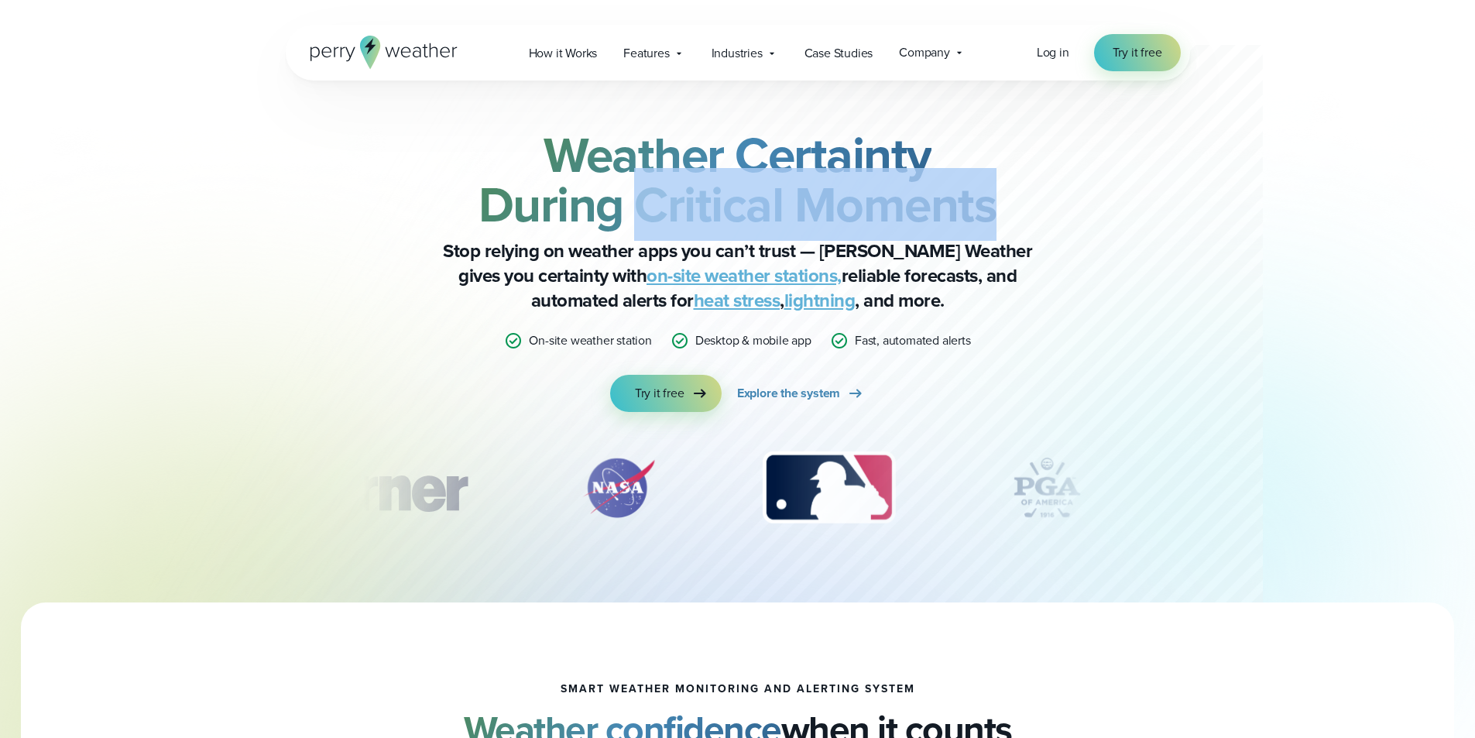
drag, startPoint x: 633, startPoint y: 212, endPoint x: 1049, endPoint y: 211, distance: 416.5
click at [1049, 211] on h2 "Weather Certainty During Critical Moments" at bounding box center [737, 179] width 749 height 99
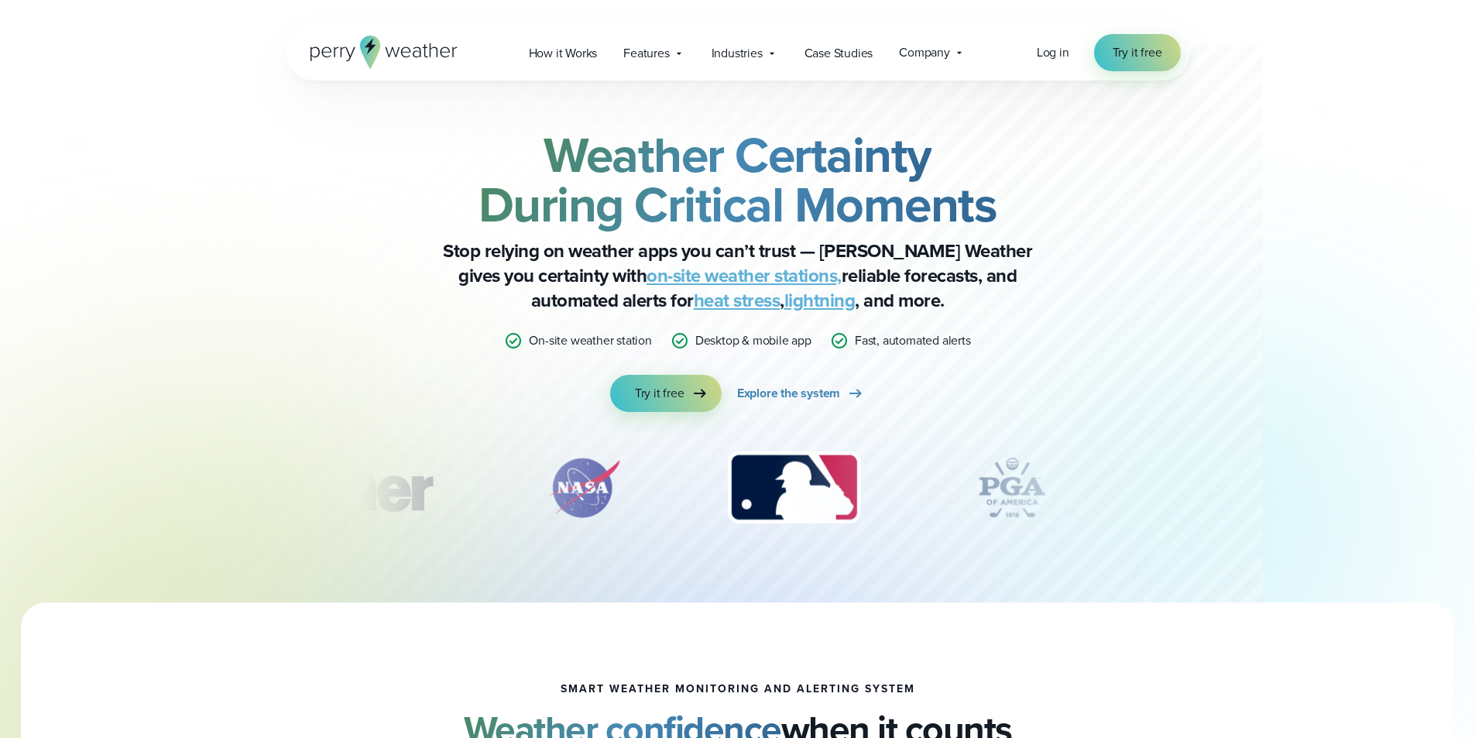
click at [924, 340] on p "Fast, automated alerts" at bounding box center [913, 340] width 116 height 19
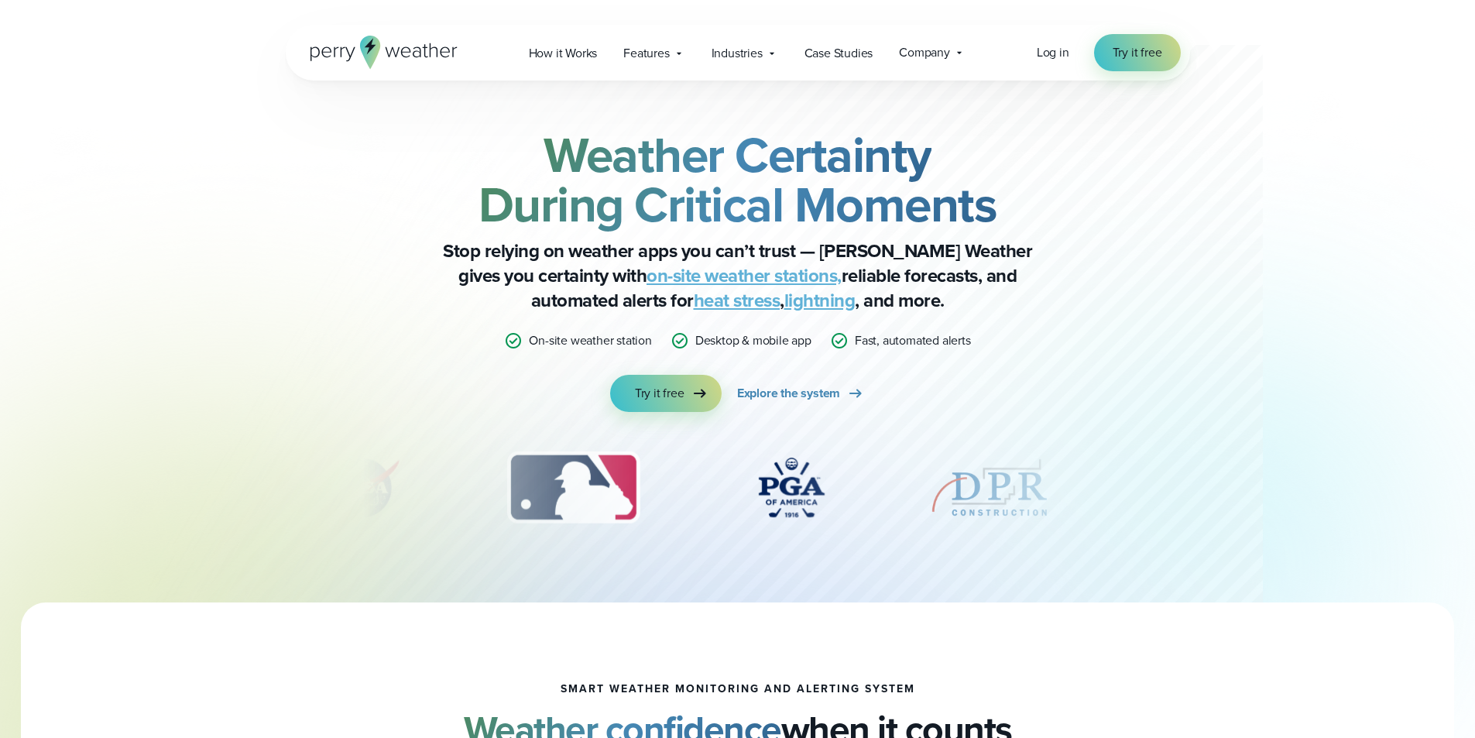
click at [646, 275] on link "on-site weather stations," at bounding box center [743, 276] width 195 height 28
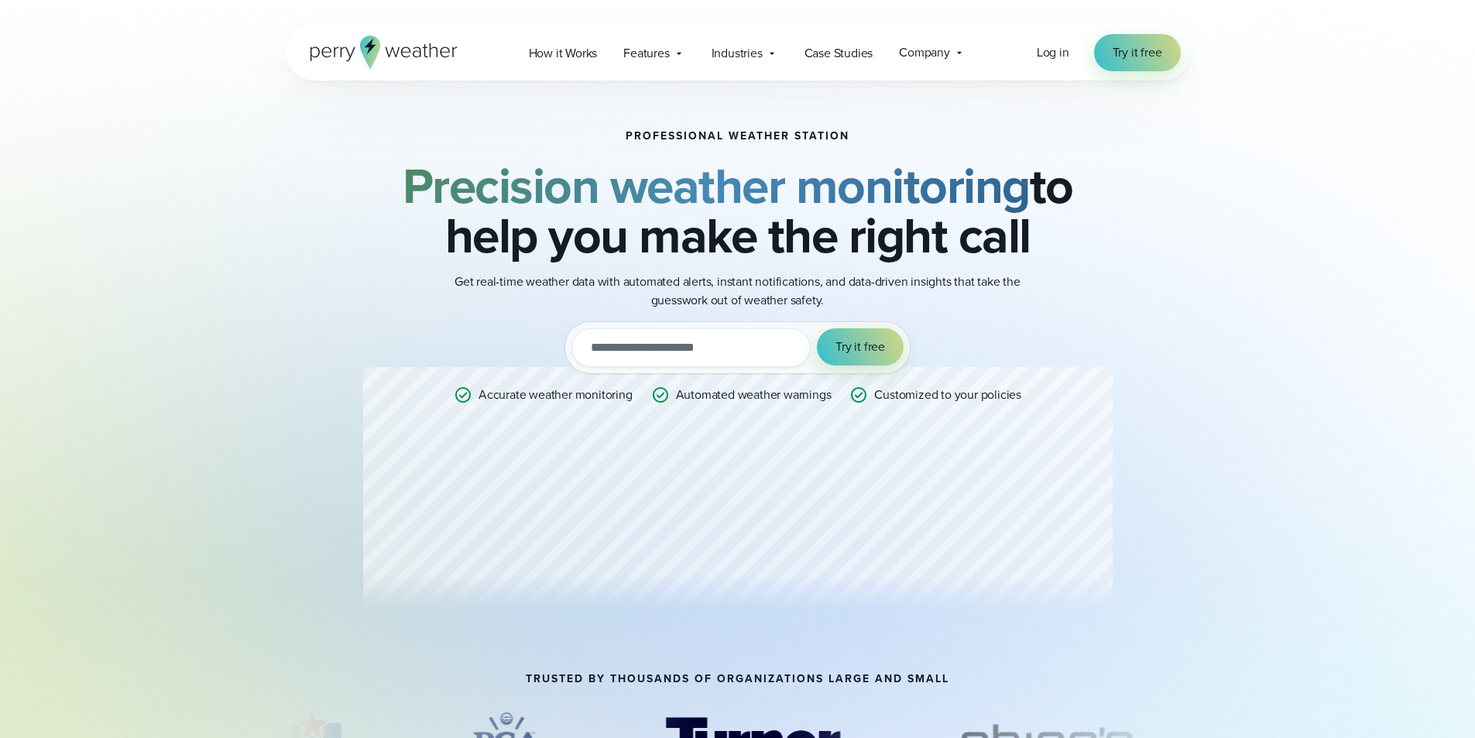
click at [691, 347] on input "email" at bounding box center [690, 347] width 239 height 39
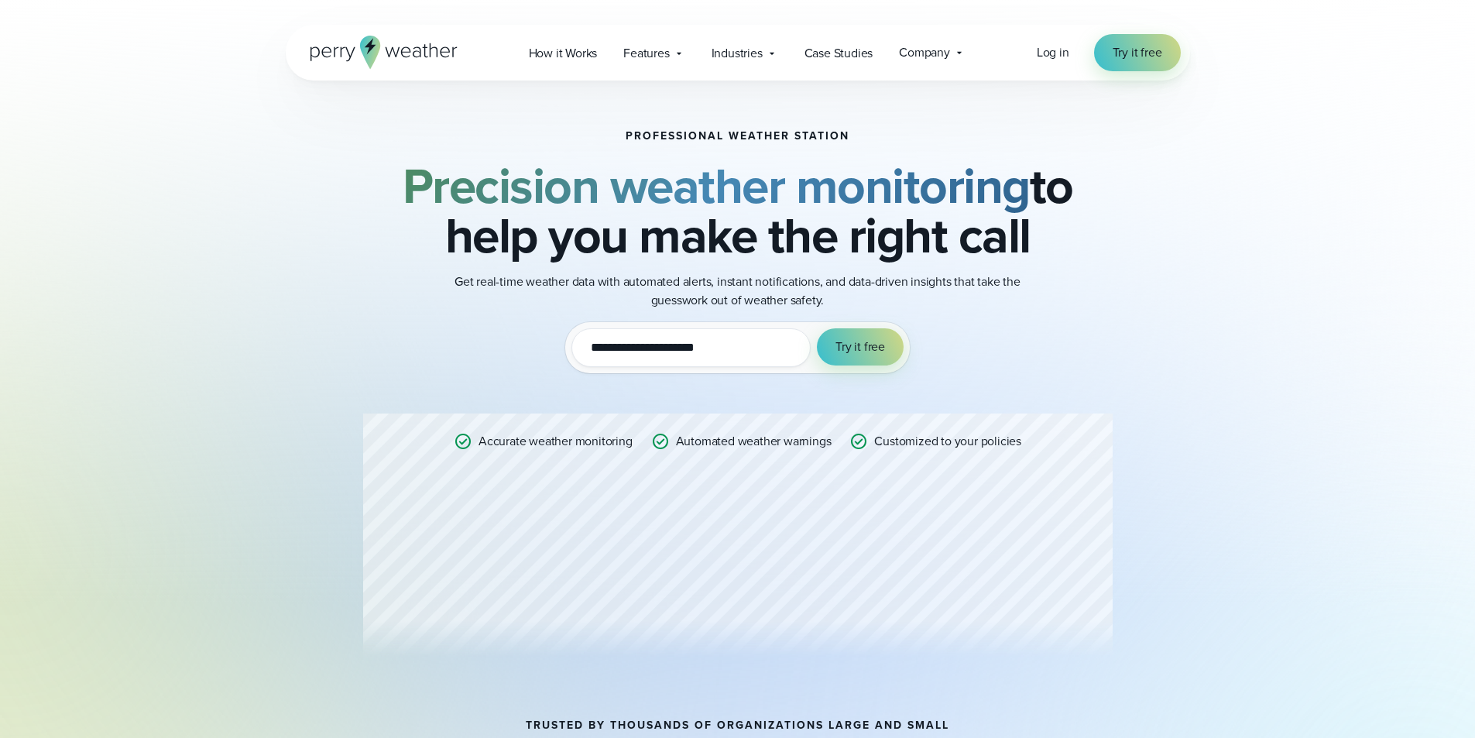
type input "**********"
click at [817, 328] on button "Try it free" at bounding box center [860, 346] width 87 height 37
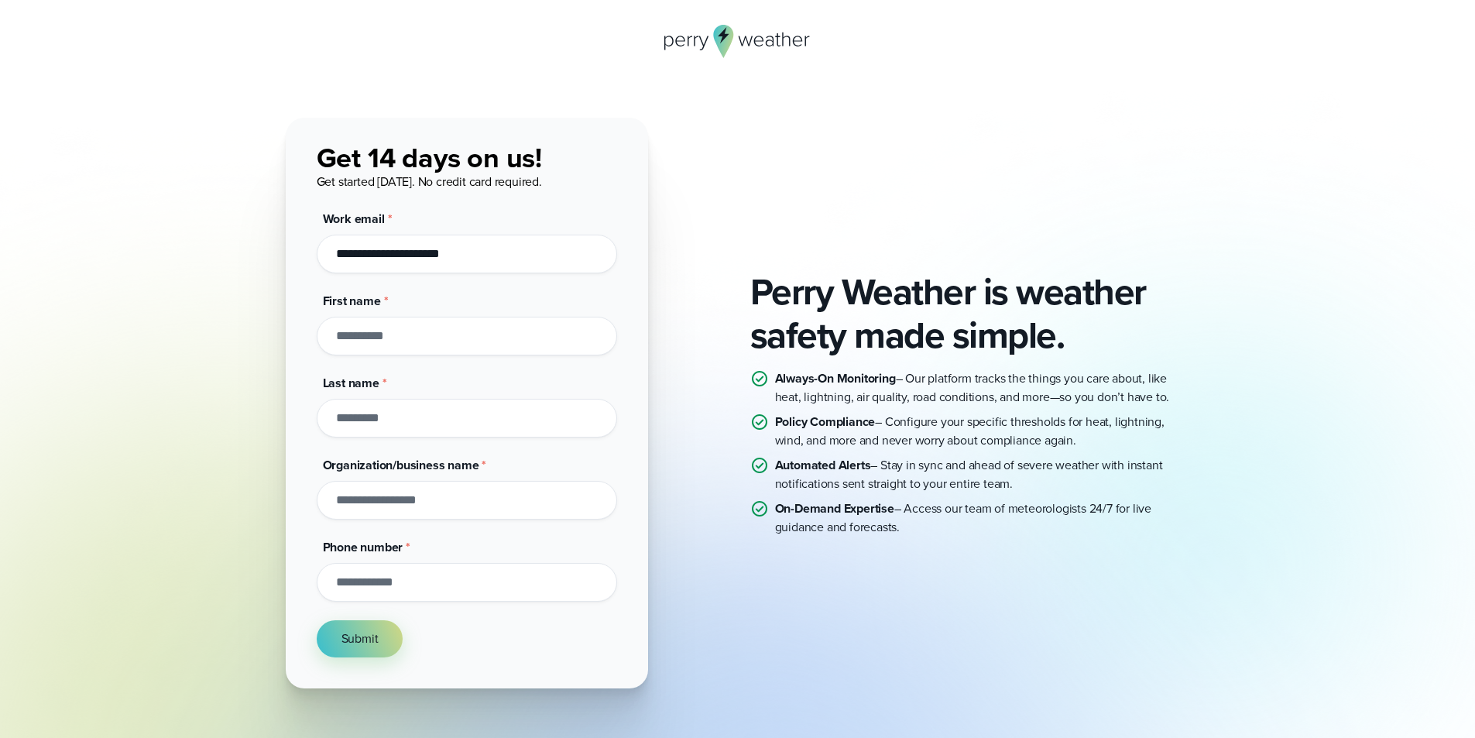
click at [444, 348] on input "First name *" at bounding box center [467, 336] width 300 height 39
type input "******"
type input "*****"
type input "**********"
click at [458, 588] on input "Phone number *" at bounding box center [467, 582] width 300 height 39
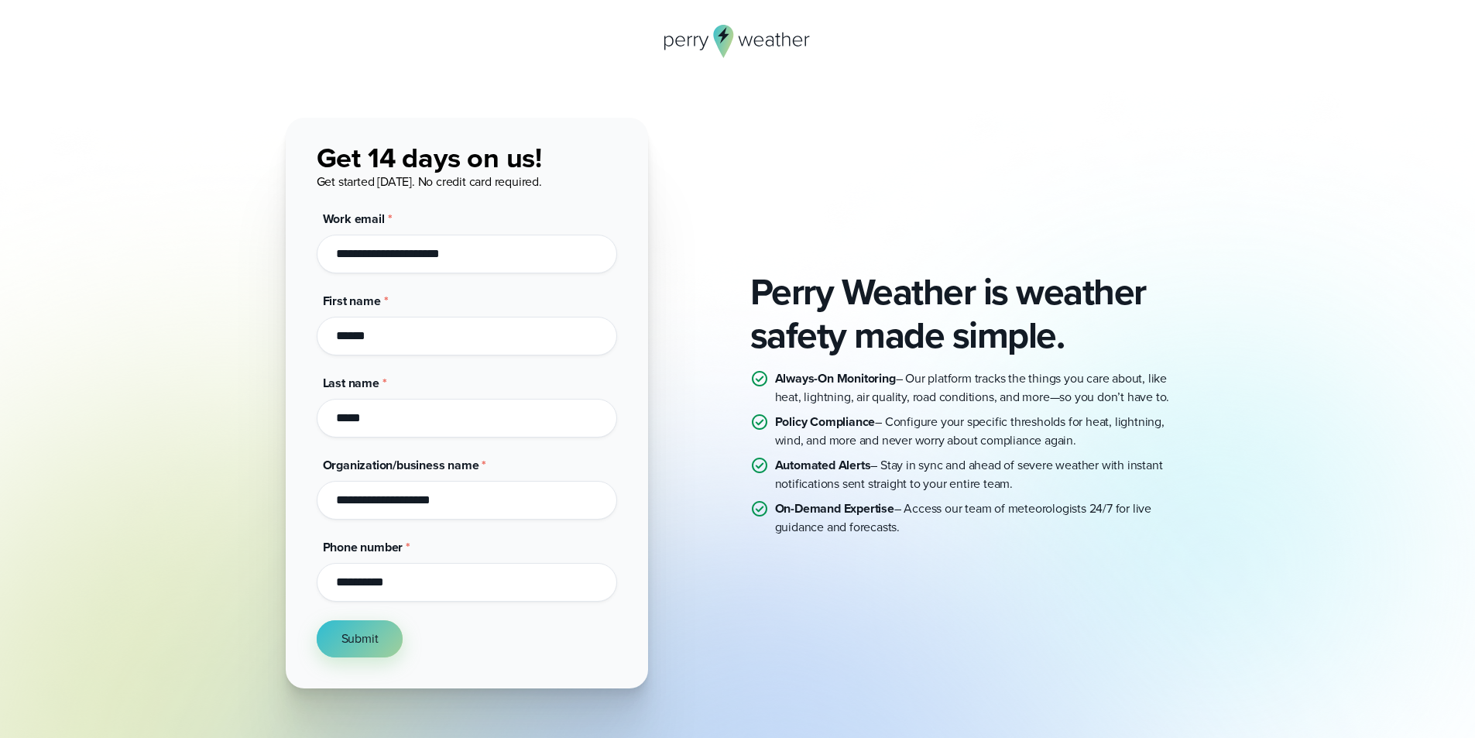
type input "**********"
click at [380, 651] on button "Submit" at bounding box center [360, 638] width 87 height 37
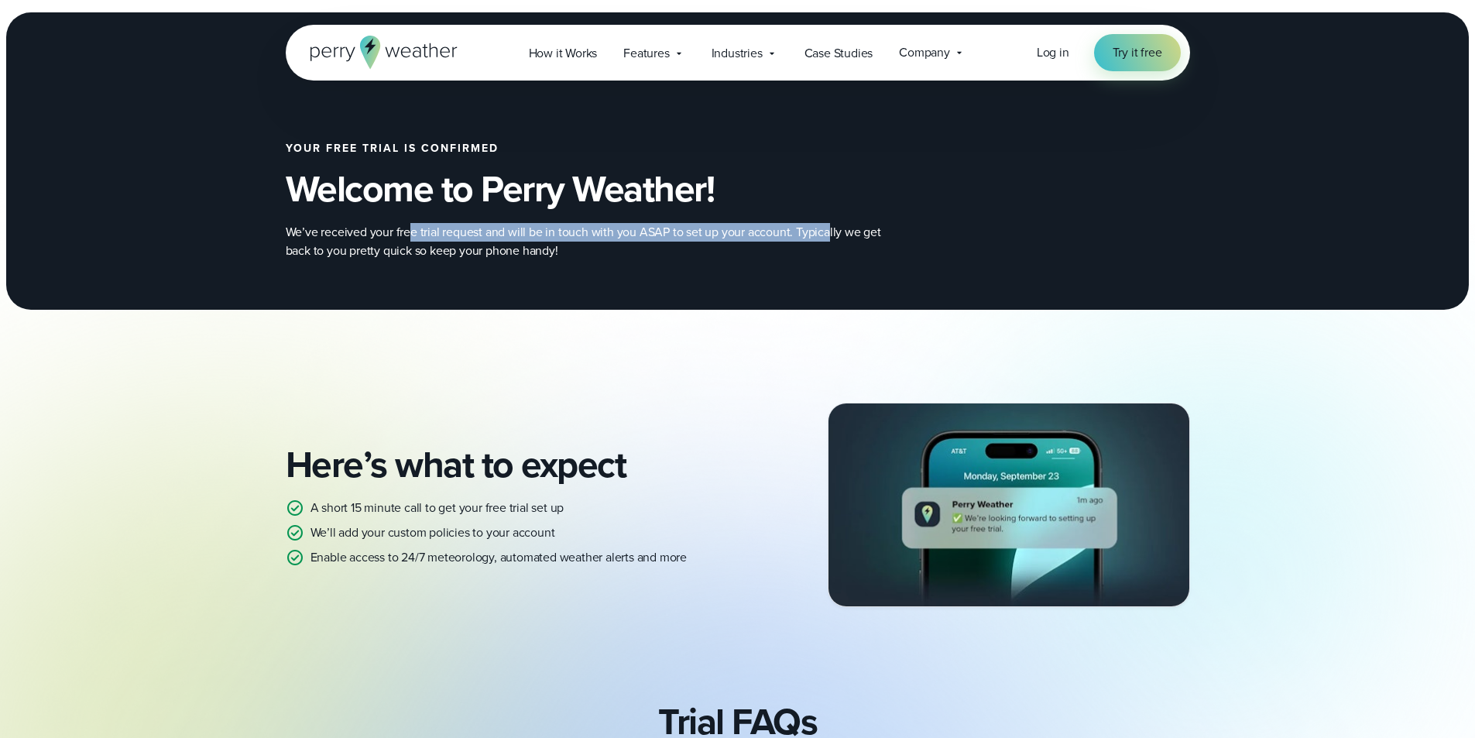
drag, startPoint x: 417, startPoint y: 230, endPoint x: 795, endPoint y: 248, distance: 379.0
click at [826, 232] on p "We’ve received your free trial request and will be in touch with you ASAP to se…" at bounding box center [595, 241] width 619 height 37
click at [731, 268] on div "Your free trial is confirmed Welcome to Perry Weather! We’ve received your free…" at bounding box center [738, 201] width 904 height 217
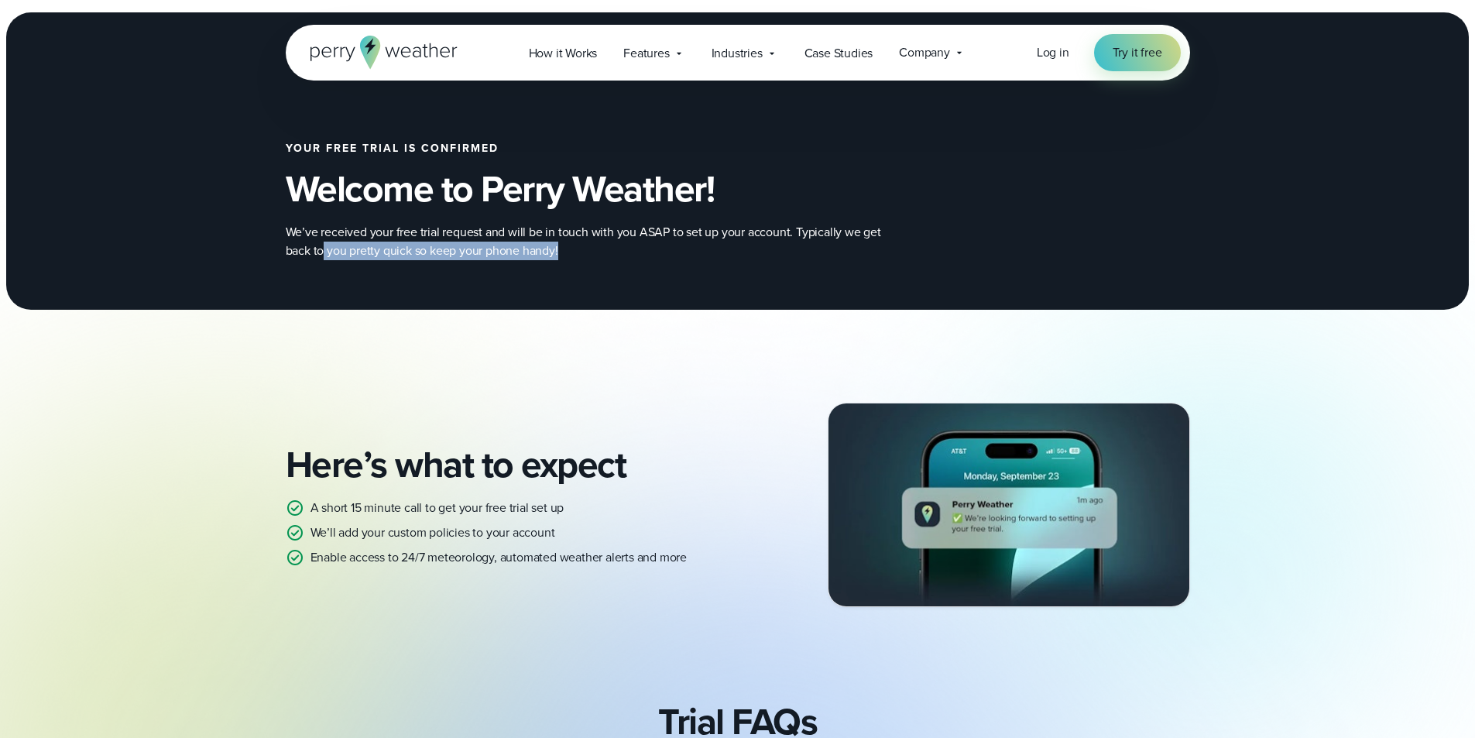
drag, startPoint x: 322, startPoint y: 252, endPoint x: 616, endPoint y: 261, distance: 293.6
click at [616, 261] on div "Your free trial is confirmed Welcome to Perry Weather! We’ve received your free…" at bounding box center [738, 201] width 904 height 217
click at [605, 267] on div "Your free trial is confirmed Welcome to Perry Weather! We’ve received your free…" at bounding box center [738, 201] width 904 height 217
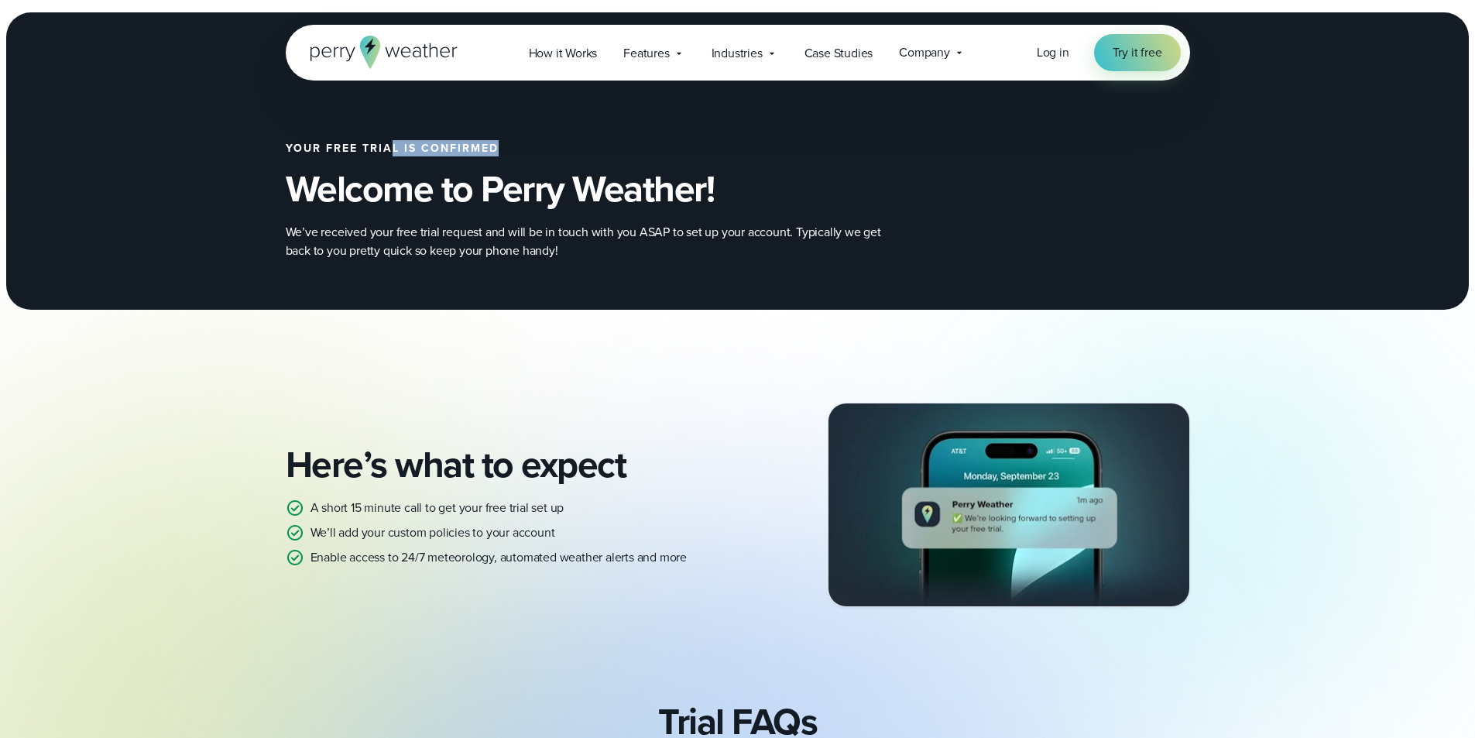
drag, startPoint x: 391, startPoint y: 142, endPoint x: 677, endPoint y: 123, distance: 286.4
click at [677, 123] on div "Your free trial is confirmed Welcome to Perry Weather! We’ve received your free…" at bounding box center [738, 201] width 904 height 217
click at [665, 134] on div "Your free trial is confirmed Welcome to Perry Weather! We’ve received your free…" at bounding box center [738, 201] width 904 height 217
click at [392, 55] on icon at bounding box center [383, 52] width 147 height 33
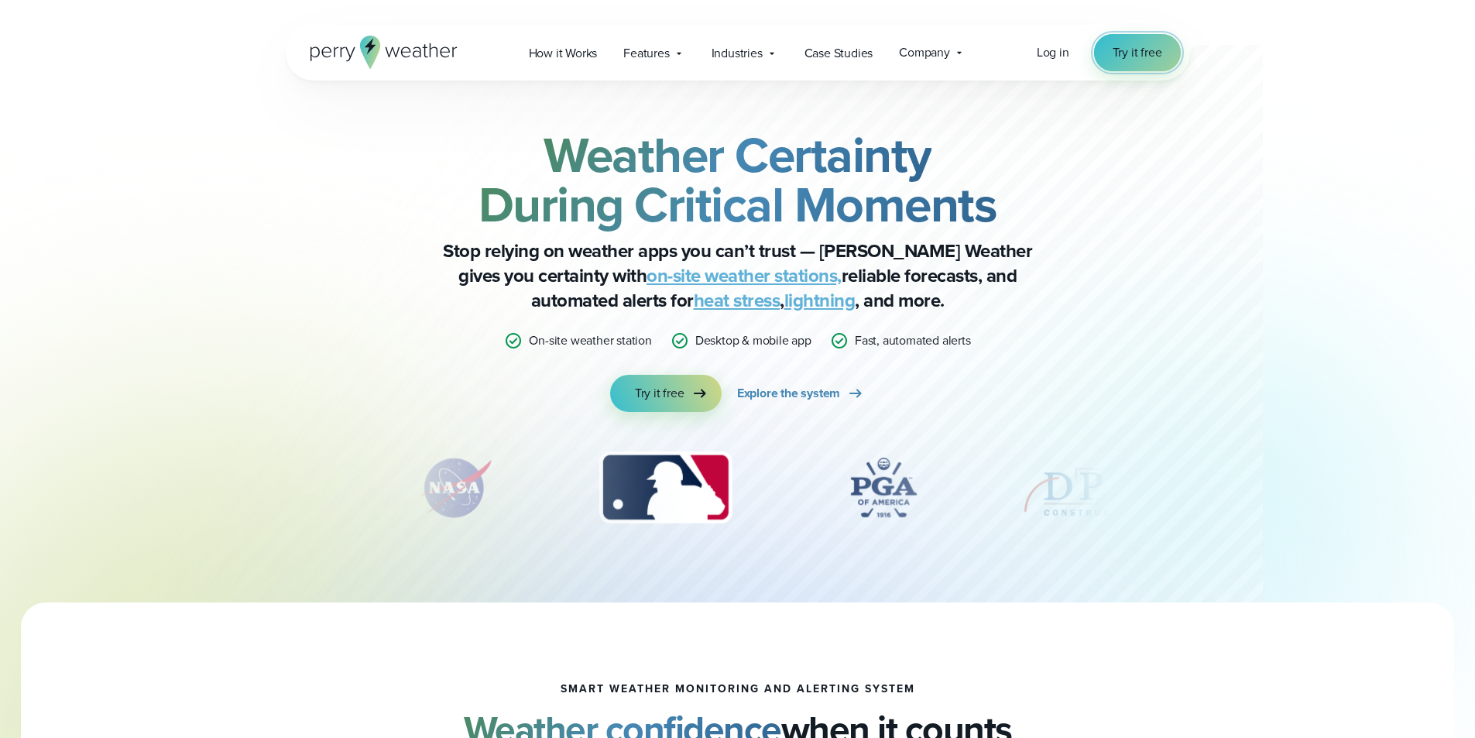
click at [1168, 52] on link "Try it free" at bounding box center [1137, 52] width 87 height 37
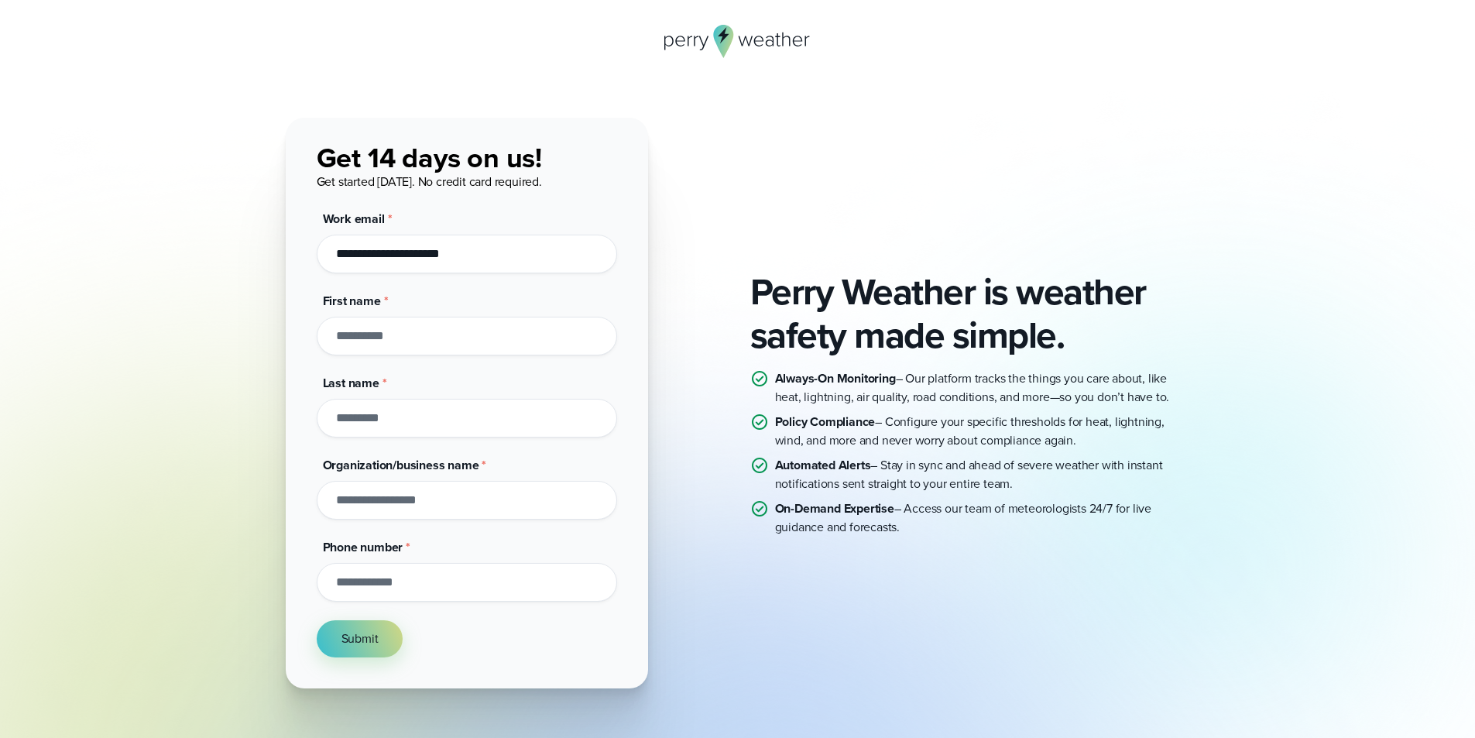
click at [430, 338] on input "First name *" at bounding box center [467, 336] width 300 height 39
type input "******"
click at [415, 407] on input "Last name *" at bounding box center [467, 418] width 300 height 39
type input "*****"
click at [400, 516] on input "Organization/business name *" at bounding box center [467, 500] width 300 height 39
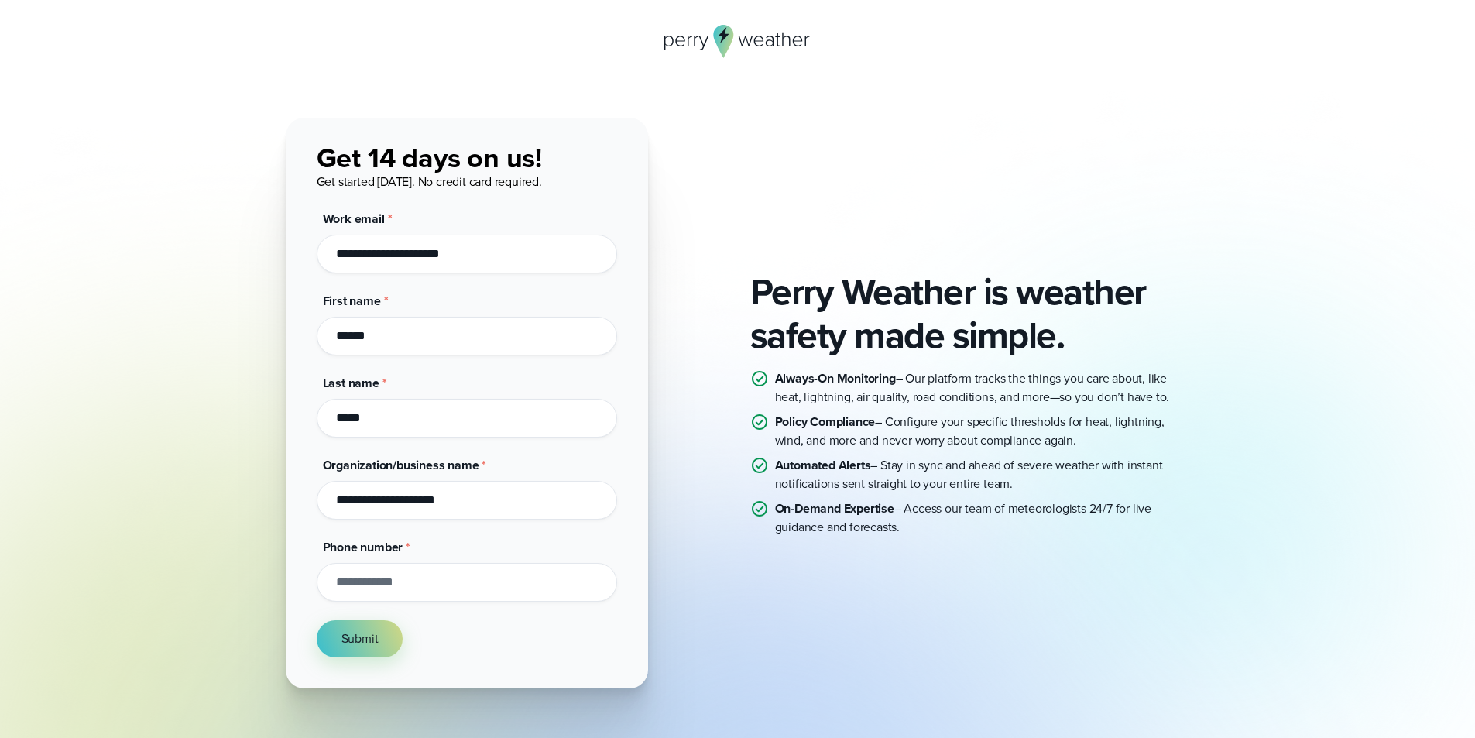
type input "**********"
click at [419, 592] on input "Phone number *" at bounding box center [467, 582] width 300 height 39
type input "**********"
click at [385, 656] on button "Submit" at bounding box center [360, 638] width 87 height 37
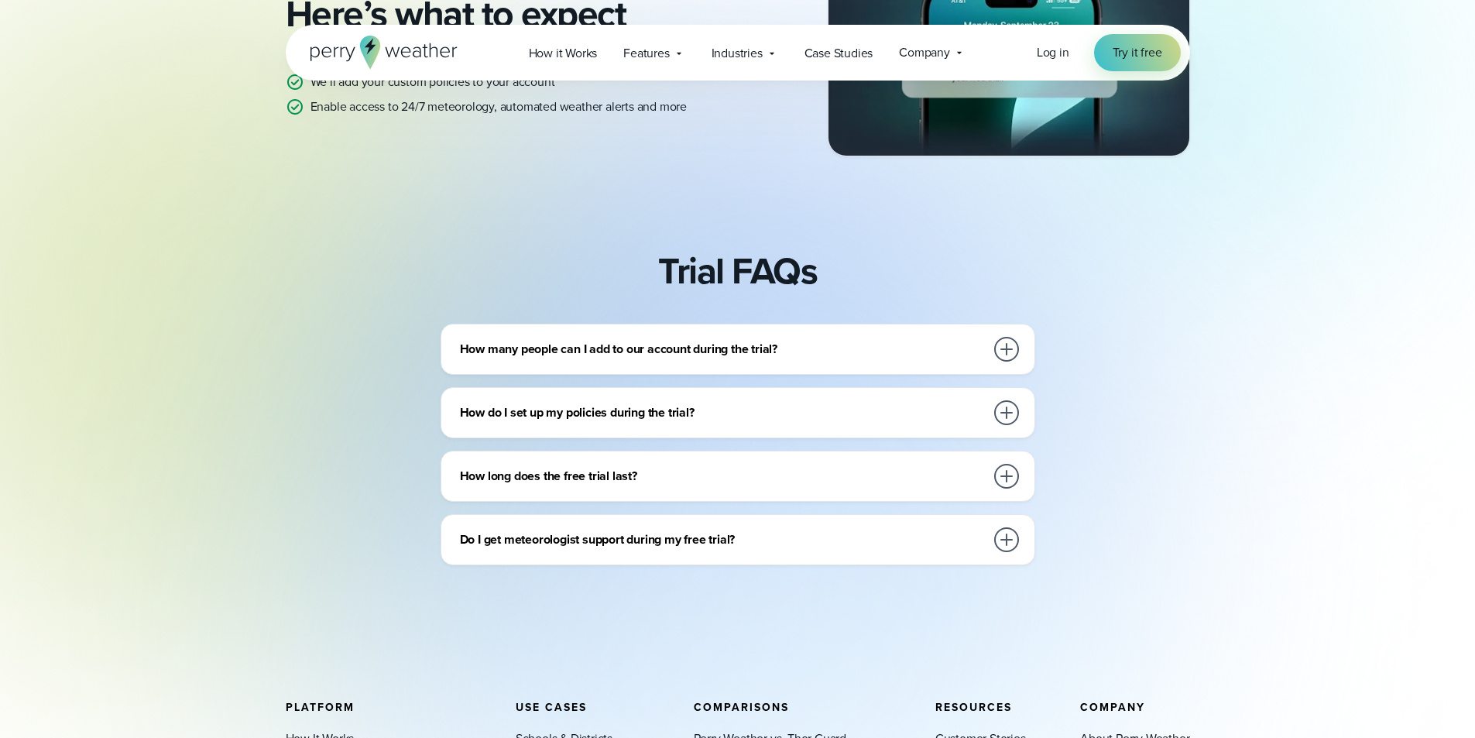
scroll to position [465, 0]
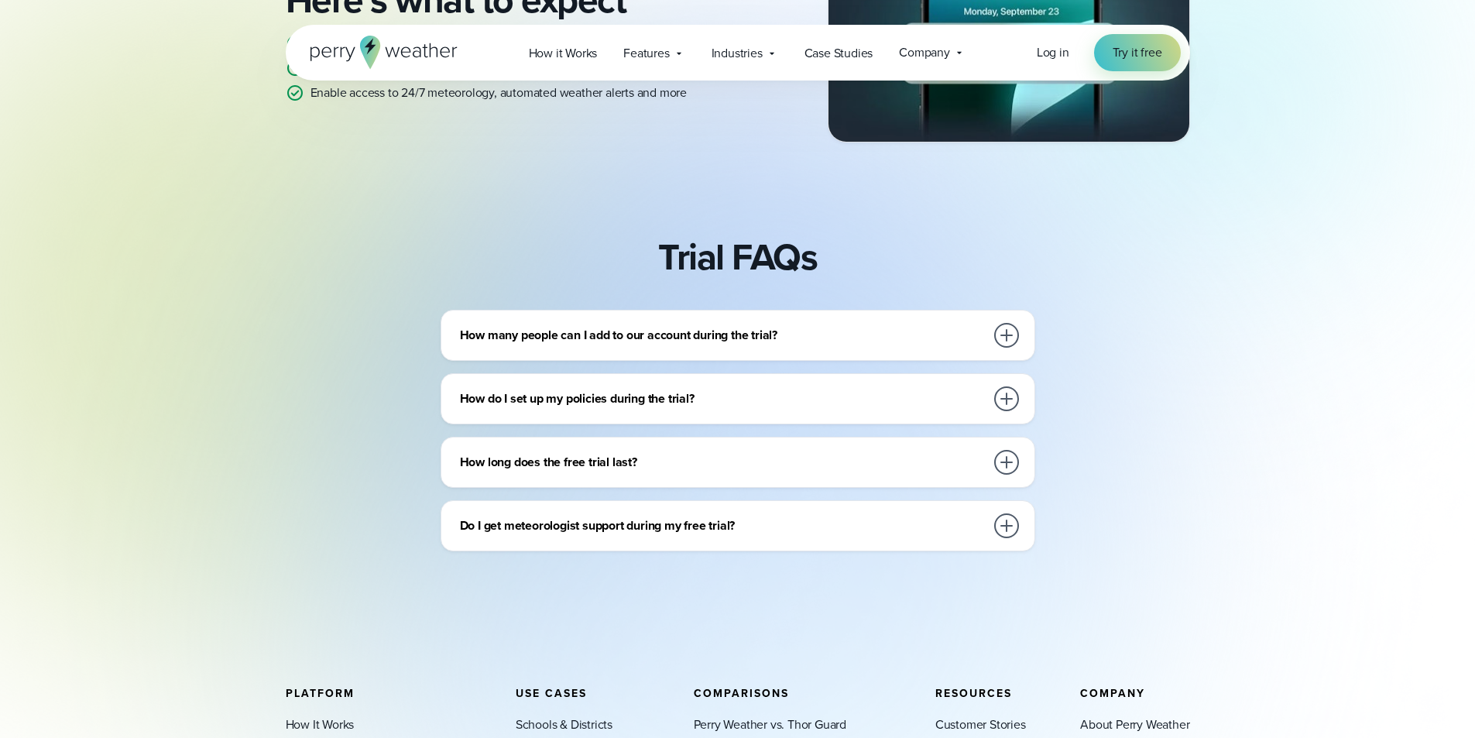
click at [742, 338] on h3 "How many people can I add to our account during the trial?" at bounding box center [722, 335] width 525 height 19
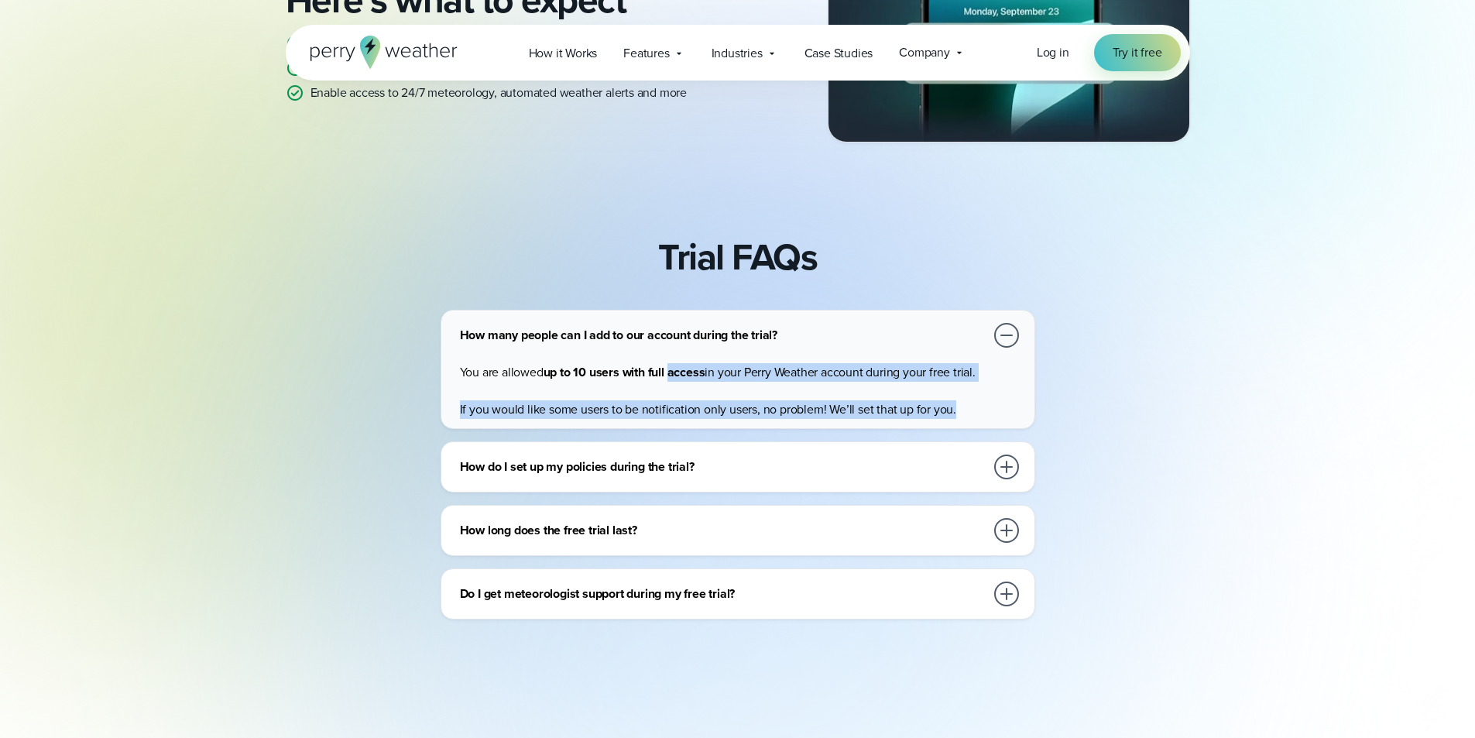
drag, startPoint x: 674, startPoint y: 371, endPoint x: 1015, endPoint y: 402, distance: 342.1
click at [1015, 402] on div "You are allowed up to 10 users with full access in your Perry Weather account d…" at bounding box center [741, 385] width 562 height 68
click at [1008, 408] on p "If you would like some users to be notification only users, no problem! We’ll s…" at bounding box center [741, 409] width 562 height 19
drag, startPoint x: 492, startPoint y: 408, endPoint x: 969, endPoint y: 429, distance: 476.6
click at [969, 429] on div "How many people can I add to our account during the trial? You are allowed up t…" at bounding box center [738, 369] width 595 height 119
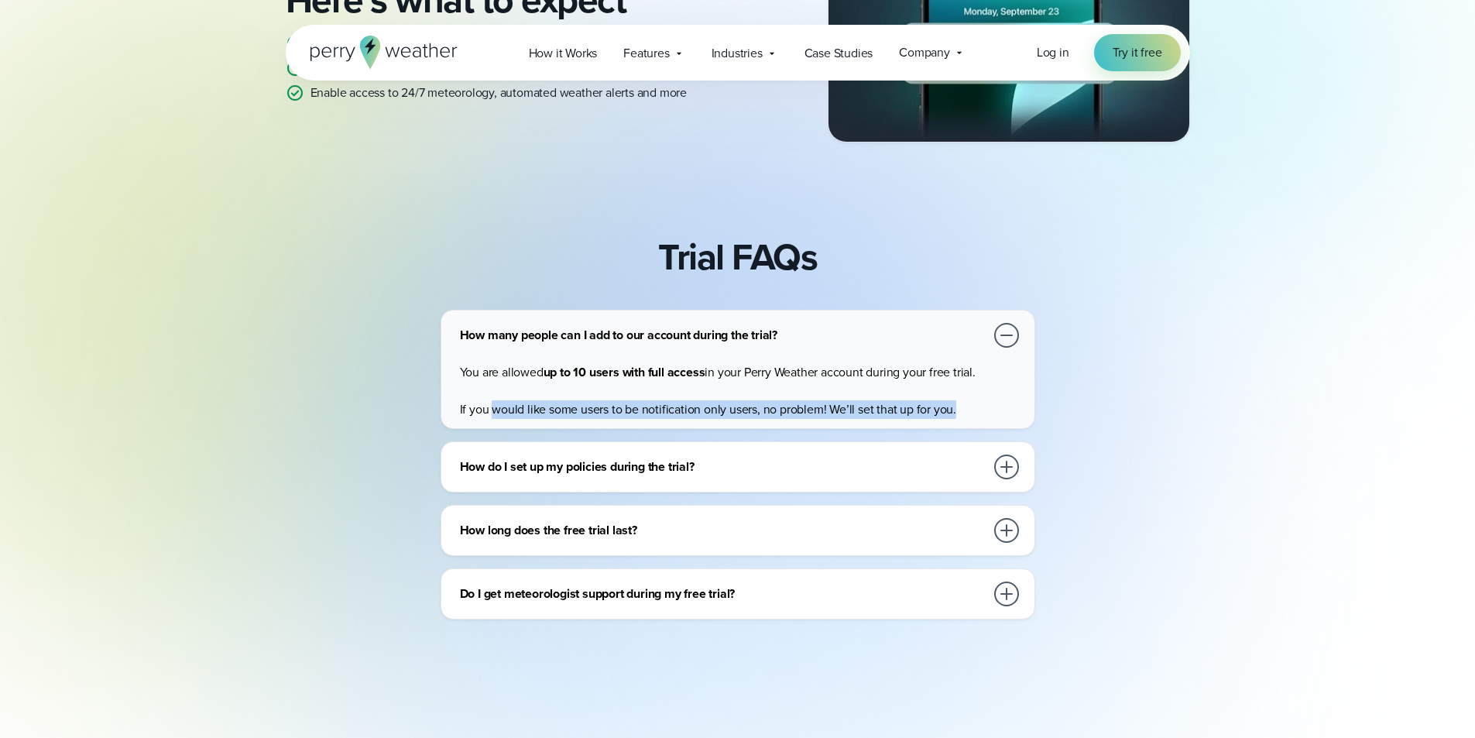
click at [969, 430] on div "How many people can I add to our account during the trial? You are allowed up t…" at bounding box center [738, 465] width 904 height 310
click at [1036, 386] on div "How many people can I add to our account during the trial? You are allowed up t…" at bounding box center [738, 465] width 904 height 310
click at [992, 330] on div at bounding box center [1006, 335] width 31 height 31
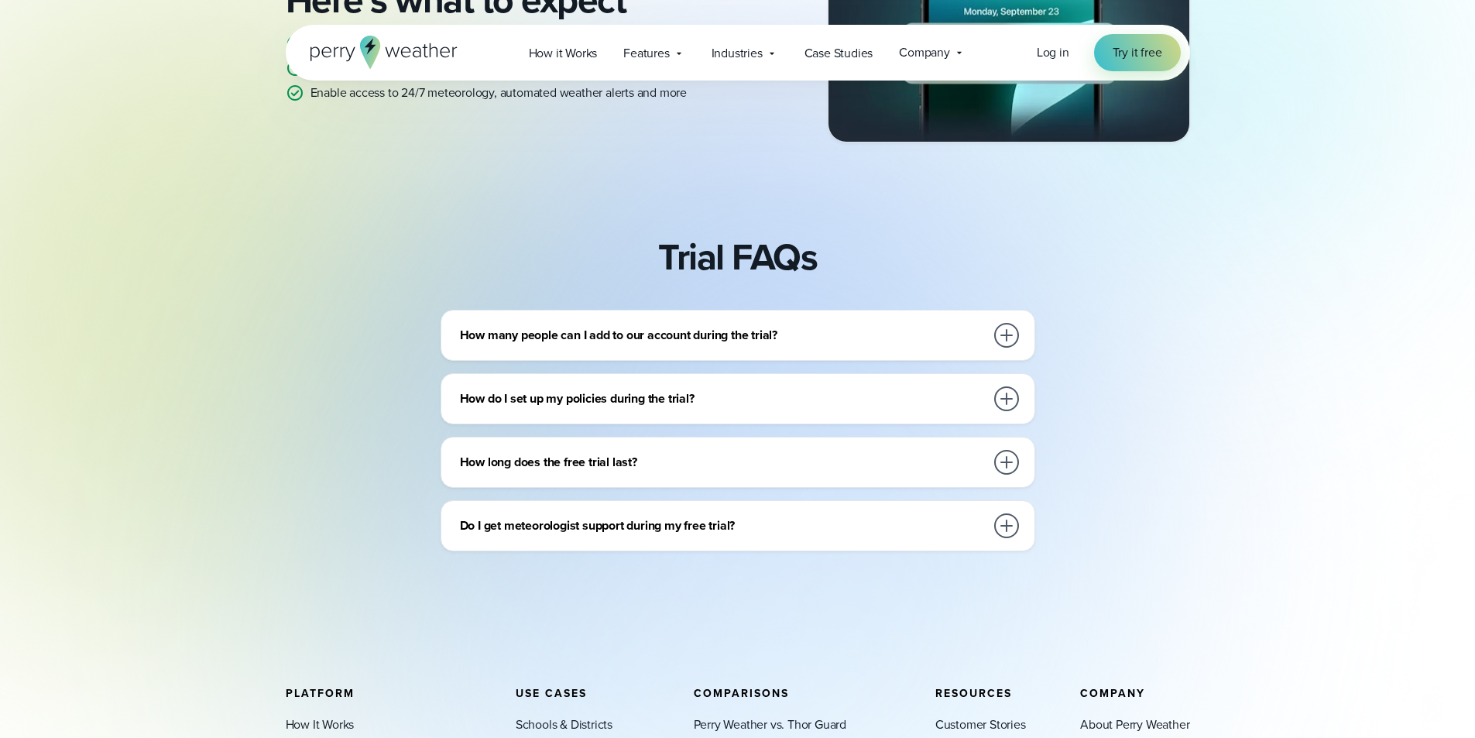
click at [1149, 303] on div "Your free trial is confirmed Welcome to Perry Weather! We’ve received your free…" at bounding box center [737, 314] width 1475 height 1532
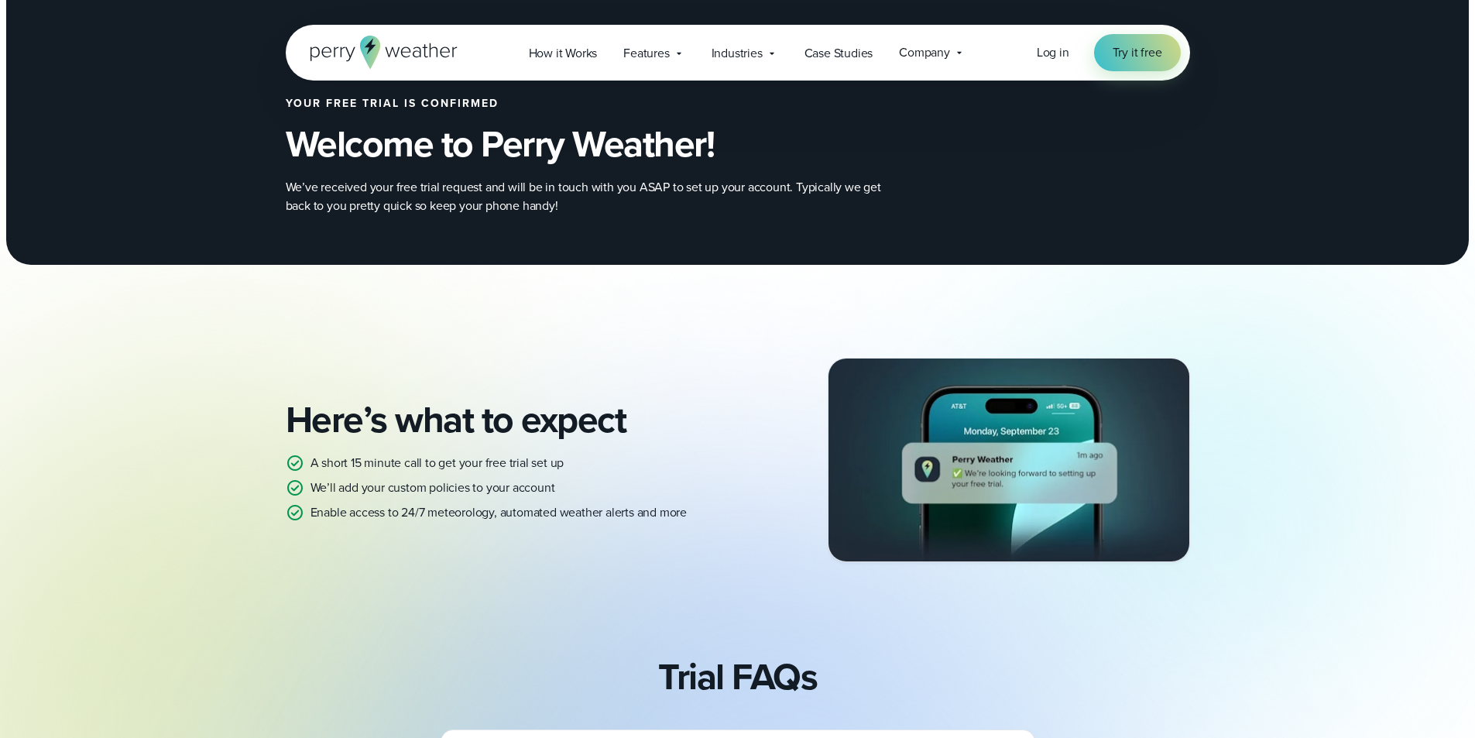
scroll to position [0, 0]
